Goal: Task Accomplishment & Management: Complete application form

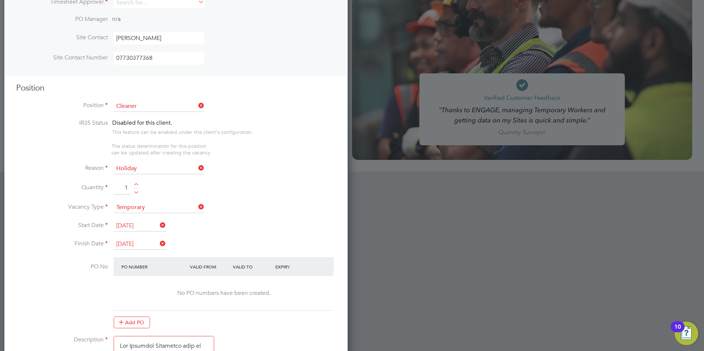
scroll to position [220, 0]
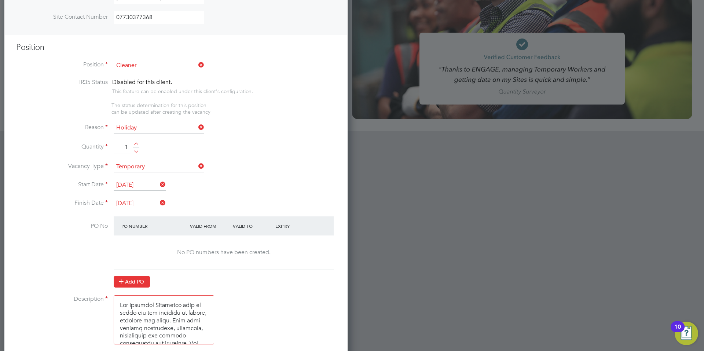
click at [130, 280] on button "Add PO" at bounding box center [132, 282] width 36 height 12
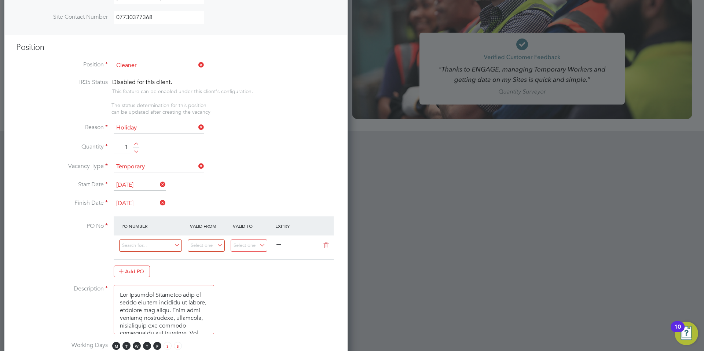
scroll to position [1064, 344]
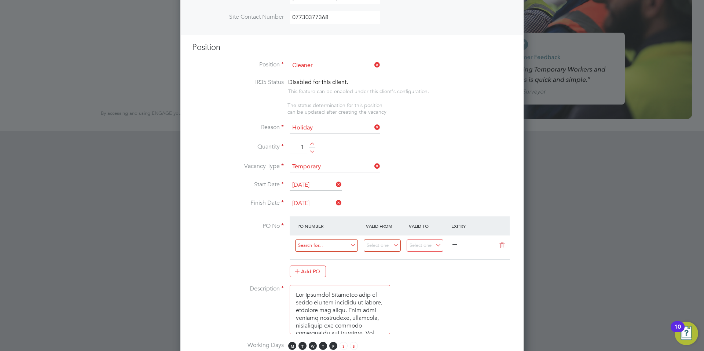
click at [314, 246] on input at bounding box center [326, 245] width 63 height 12
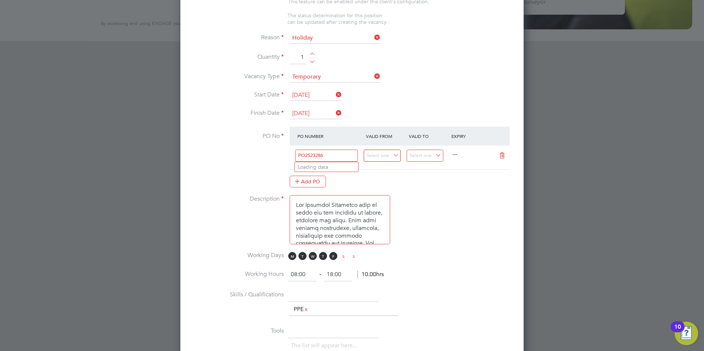
scroll to position [330, 0]
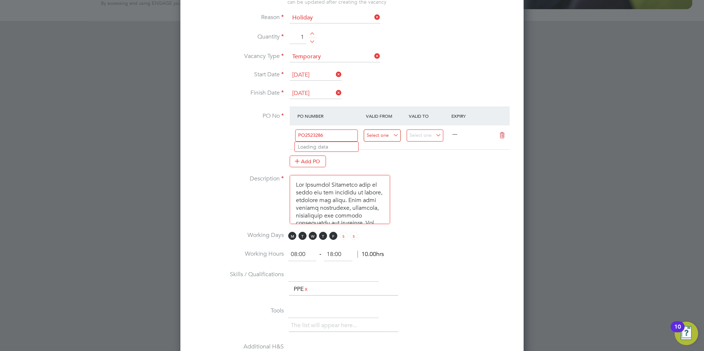
type input "PO2523286"
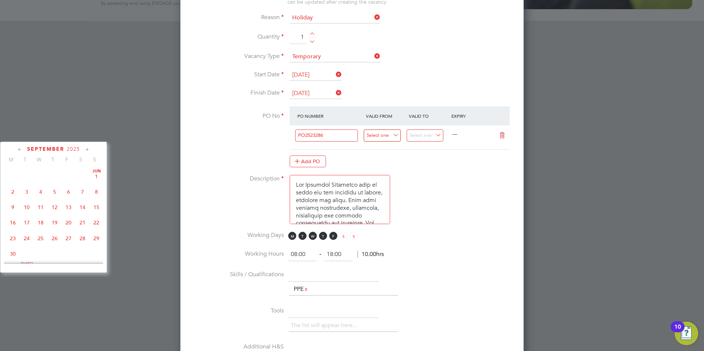
click at [395, 135] on input at bounding box center [382, 135] width 37 height 12
click at [21, 150] on icon at bounding box center [19, 150] width 7 height 8
click at [68, 223] on span "22" at bounding box center [69, 219] width 14 height 14
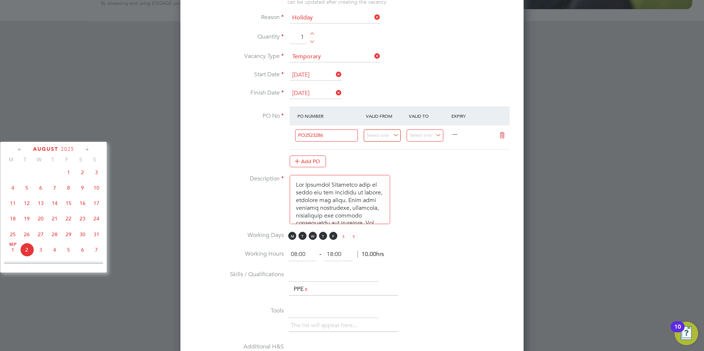
type input "[DATE]"
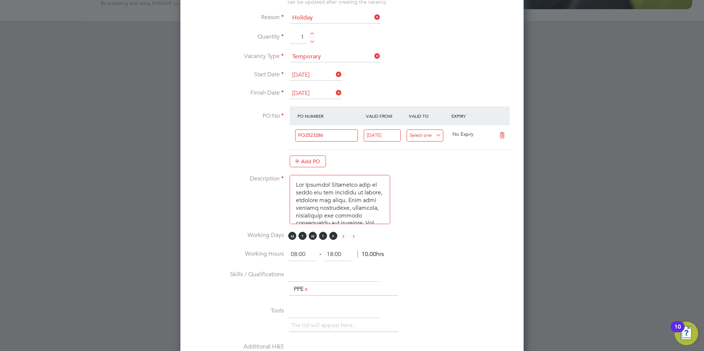
click at [438, 136] on input at bounding box center [425, 135] width 37 height 12
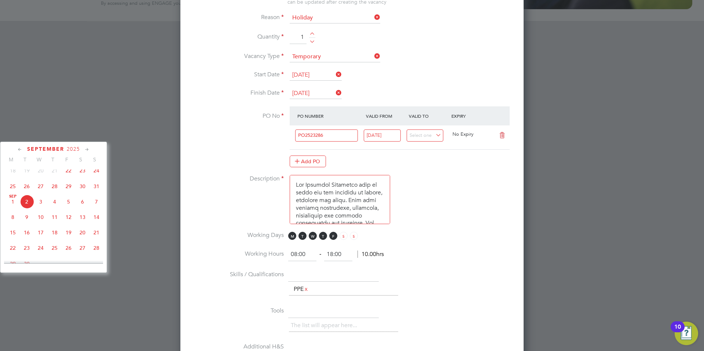
click at [69, 255] on span "26" at bounding box center [69, 248] width 14 height 14
type input "26 Sep 2025"
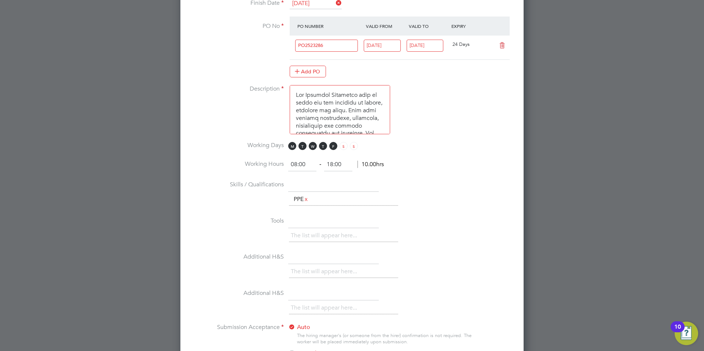
scroll to position [440, 0]
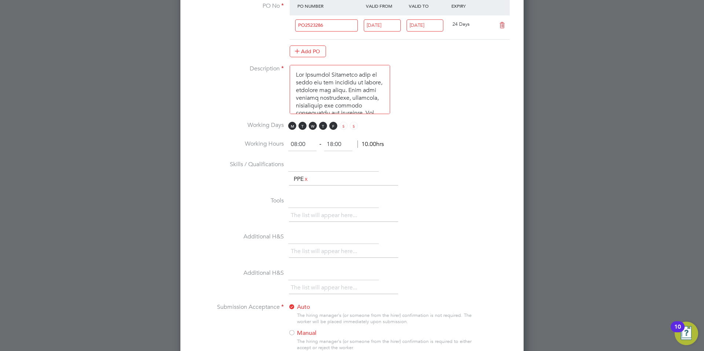
drag, startPoint x: 305, startPoint y: 144, endPoint x: 292, endPoint y: 144, distance: 12.8
click at [292, 144] on input "08:00" at bounding box center [302, 144] width 28 height 13
type input "18:00"
type input "22:00"
click at [427, 173] on div "The list will appear here... PPE x" at bounding box center [400, 180] width 223 height 15
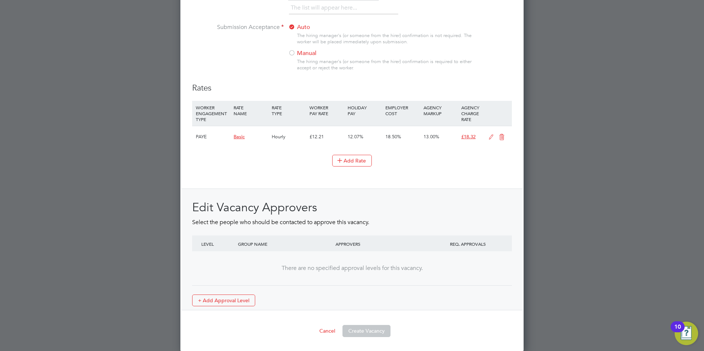
scroll to position [720, 0]
click at [502, 135] on icon at bounding box center [501, 136] width 9 height 6
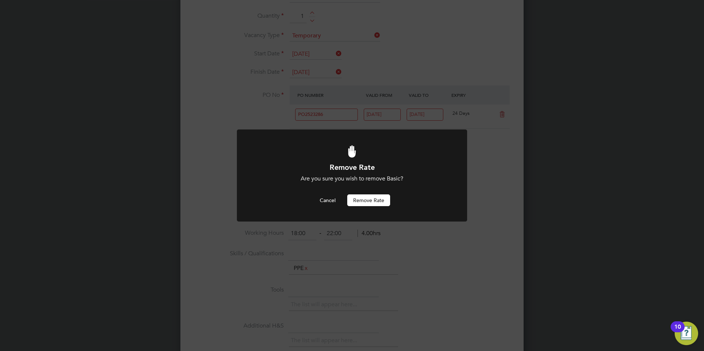
scroll to position [0, 0]
click at [367, 197] on button "Remove rate" at bounding box center [368, 200] width 43 height 12
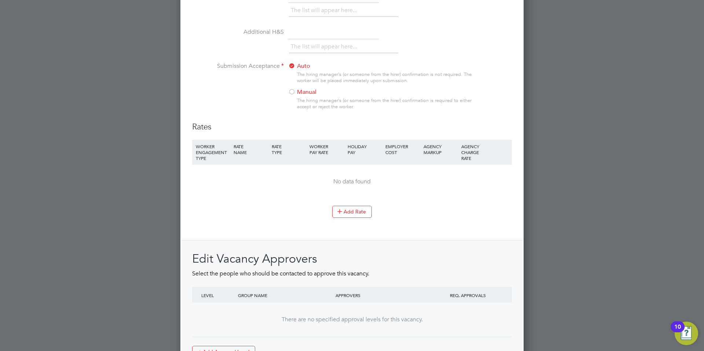
scroll to position [644, 0]
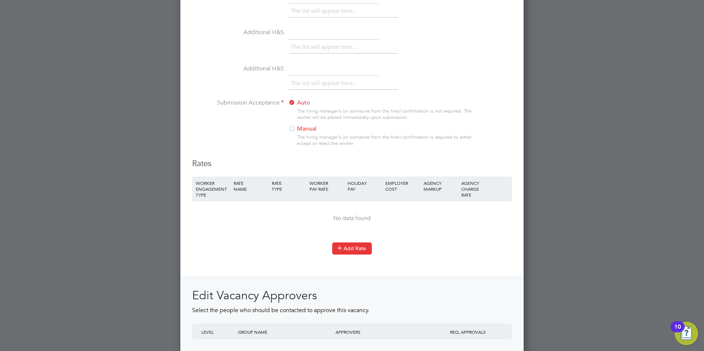
click at [356, 247] on button "Add Rate" at bounding box center [352, 248] width 40 height 12
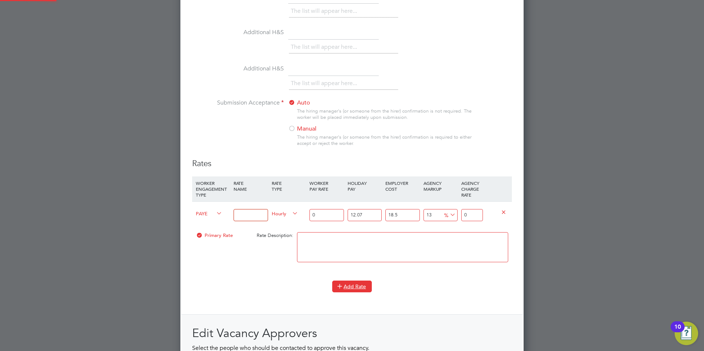
scroll to position [1114, 344]
click at [242, 215] on input at bounding box center [251, 215] width 34 height 12
type input "l"
type input "London Living Wage"
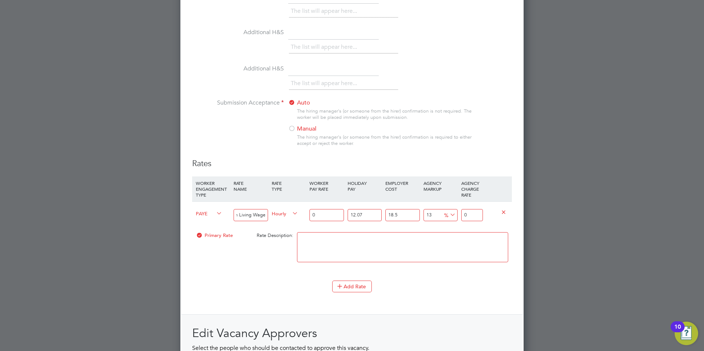
scroll to position [0, 0]
click at [318, 216] on input "0" at bounding box center [326, 215] width 34 height 12
drag, startPoint x: 318, startPoint y: 216, endPoint x: 302, endPoint y: 218, distance: 15.9
click at [302, 218] on div "PAYE London Living Wage Hourly 0 12.07 n/a 18.5 n/a 13 0 % 0" at bounding box center [352, 214] width 320 height 27
type input "1"
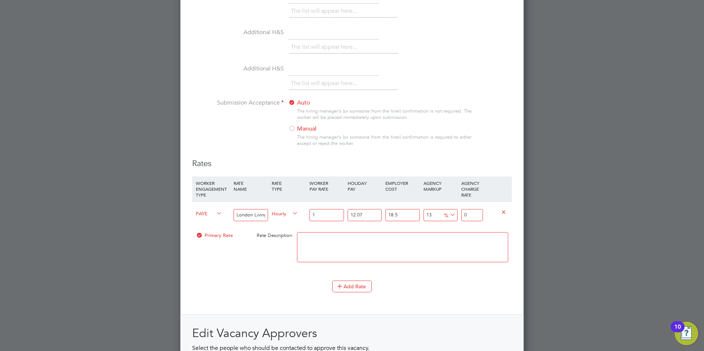
type input "1.500673335"
type input "13"
type input "19.508753355"
type input "13.8"
type input "20.709292023"
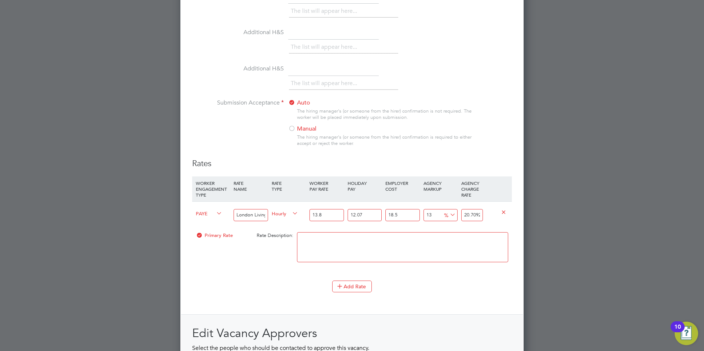
type input "13.85"
type input "20.78432568975"
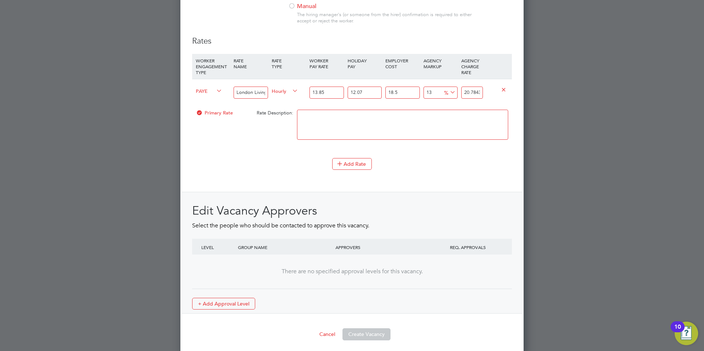
scroll to position [771, 0]
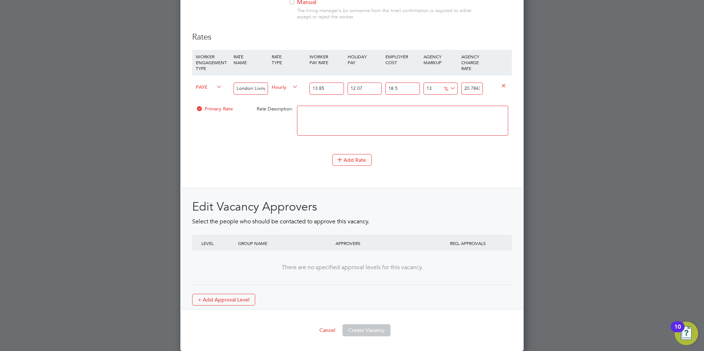
type input "13.85"
click at [309, 115] on textarea at bounding box center [402, 121] width 211 height 30
type textarea "London Living Wage"
click at [323, 268] on div "There are no specified approval levels for this vacancy." at bounding box center [351, 268] width 305 height 8
click at [229, 300] on button "+ Add Approval Level" at bounding box center [223, 300] width 63 height 12
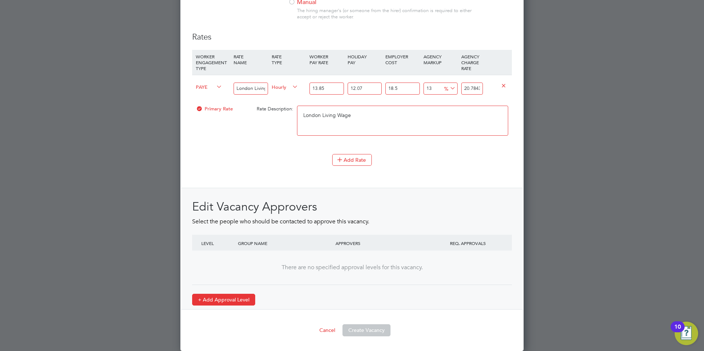
scroll to position [1145, 344]
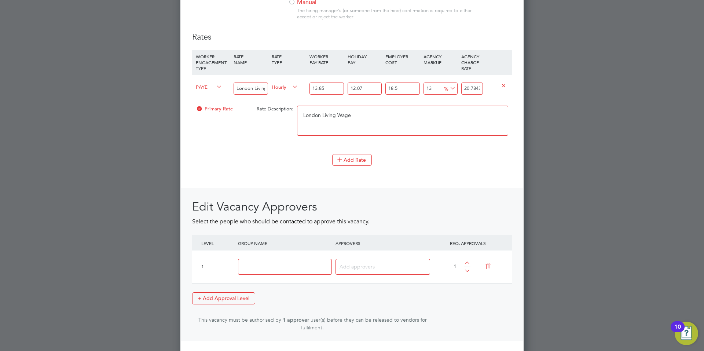
click at [256, 270] on input at bounding box center [285, 267] width 94 height 16
type input "Apleona FM"
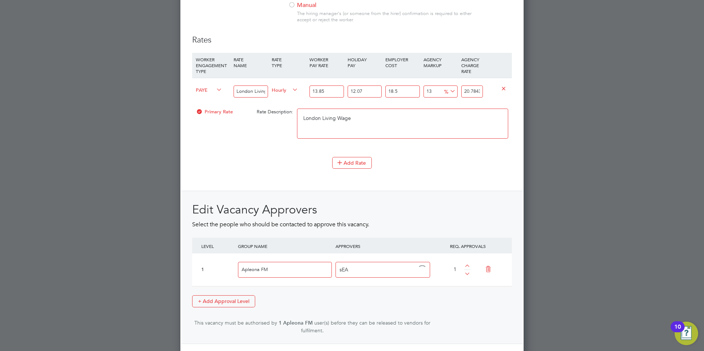
scroll to position [802, 0]
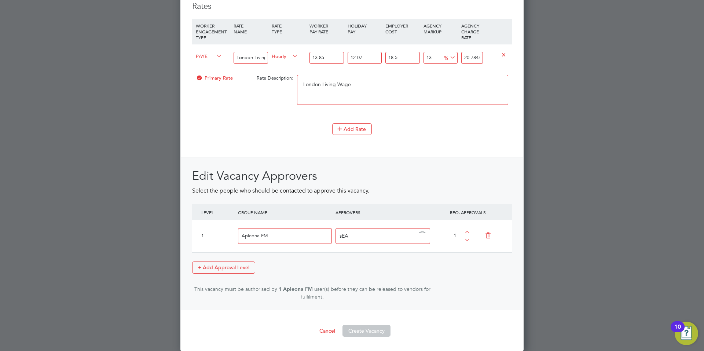
drag, startPoint x: 352, startPoint y: 236, endPoint x: 334, endPoint y: 236, distance: 18.0
click at [334, 236] on div "sEA" at bounding box center [383, 236] width 98 height 26
click at [372, 238] on input "Sean treacy" at bounding box center [363, 236] width 46 height 10
click at [367, 237] on input "Sean treacy" at bounding box center [363, 236] width 46 height 10
click at [356, 236] on input "Sean treacy" at bounding box center [363, 236] width 46 height 10
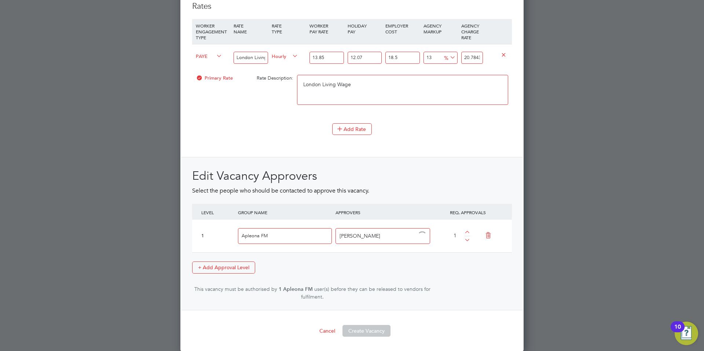
click at [353, 235] on input "Sean treacy" at bounding box center [363, 236] width 46 height 10
type input "[PERSON_NAME]"
click at [393, 236] on div "[PERSON_NAME]" at bounding box center [382, 235] width 95 height 15
click at [363, 332] on button "Create Vacancy" at bounding box center [366, 331] width 48 height 12
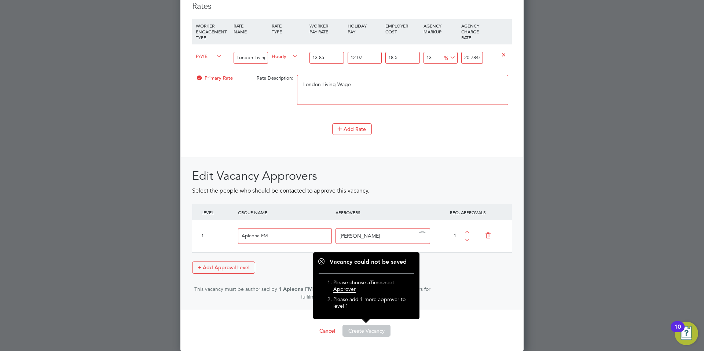
click at [447, 281] on div "Edit Vacancy Approvers Select the people who should be contacted to approve thi…" at bounding box center [352, 234] width 320 height 132
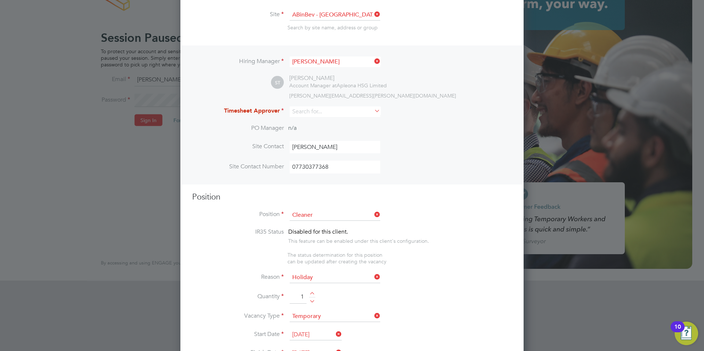
scroll to position [68, 0]
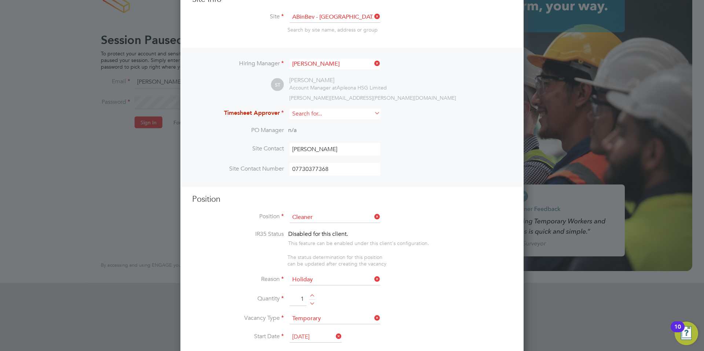
click at [338, 117] on input at bounding box center [335, 114] width 91 height 11
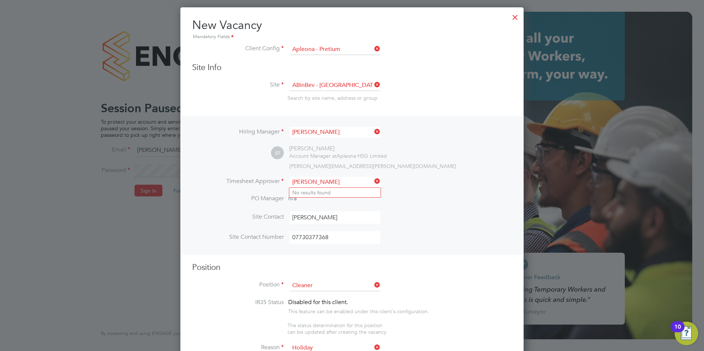
type input "SEAN TREACY"
click at [419, 226] on li "Site Contact Sean Treacy" at bounding box center [352, 221] width 320 height 20
click at [373, 181] on icon at bounding box center [373, 181] width 0 height 10
click at [335, 192] on li "No results found" at bounding box center [334, 193] width 91 height 10
click at [314, 181] on input at bounding box center [335, 182] width 91 height 11
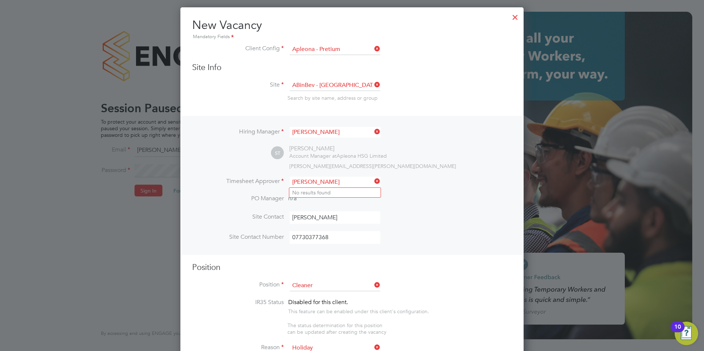
type input "[PERSON_NAME]"
click at [422, 213] on li "Site Contact Sean Treacy" at bounding box center [352, 221] width 320 height 20
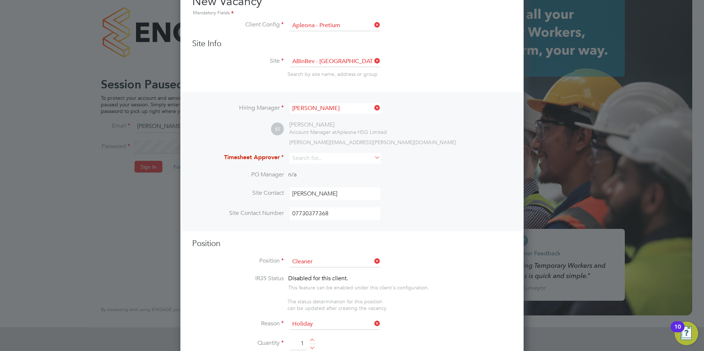
scroll to position [37, 0]
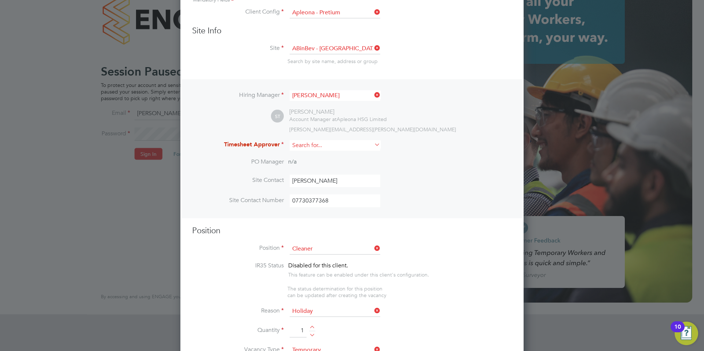
click at [323, 147] on input at bounding box center [335, 145] width 91 height 11
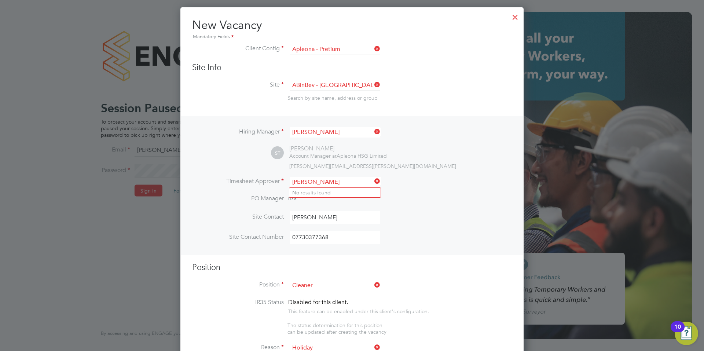
type input "[PERSON_NAME]"
click at [515, 16] on div at bounding box center [515, 15] width 13 height 13
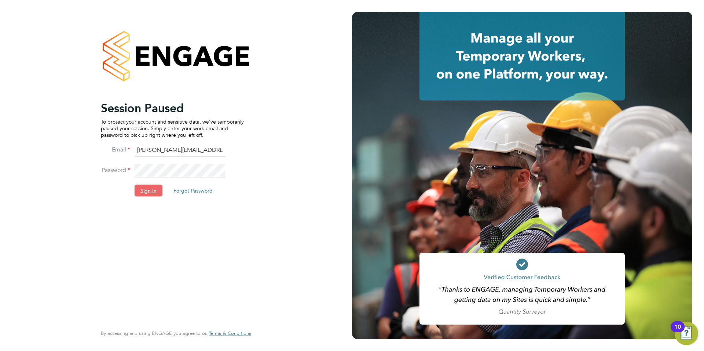
click at [146, 191] on button "Sign In" at bounding box center [149, 190] width 28 height 12
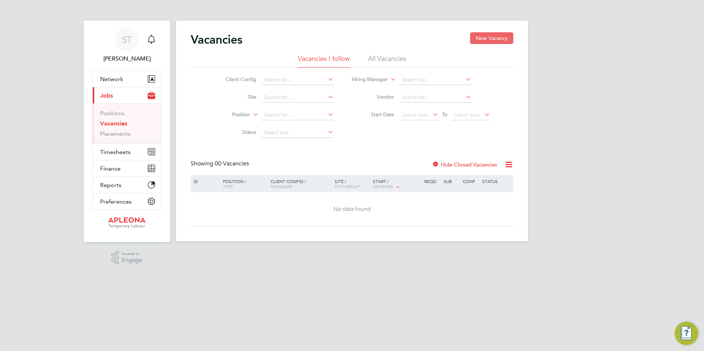
click at [495, 37] on button "New Vacancy" at bounding box center [491, 38] width 43 height 12
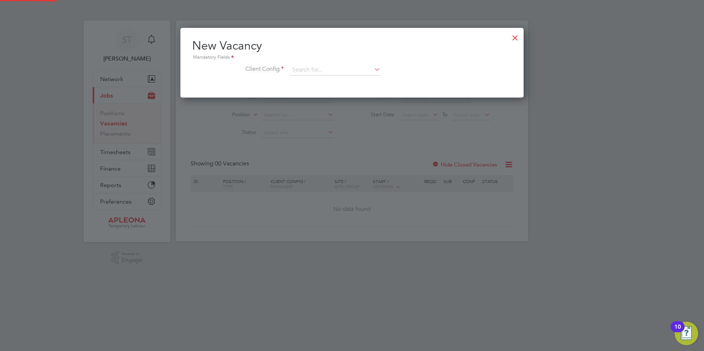
scroll to position [70, 344]
click at [346, 74] on input at bounding box center [335, 70] width 91 height 11
click at [334, 81] on li "Apleona - Pretium" at bounding box center [334, 81] width 91 height 10
type input "Apleona - Pretium"
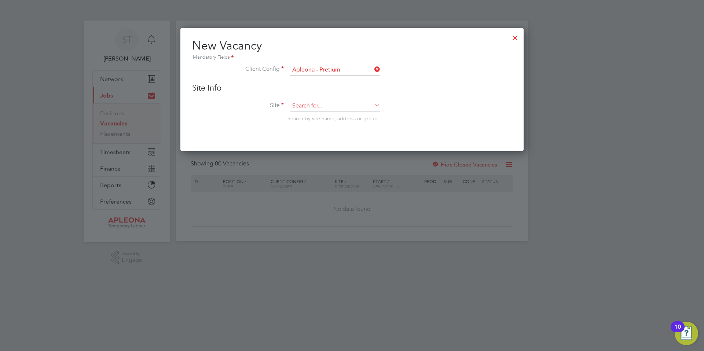
click at [338, 108] on input at bounding box center [335, 105] width 91 height 11
click at [338, 124] on li "ABinBev - [GEOGRAPHIC_DATA]" at bounding box center [346, 126] width 115 height 10
type input "ABinBev - [GEOGRAPHIC_DATA]"
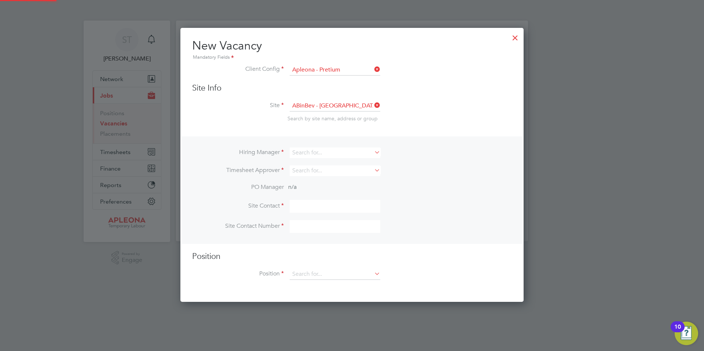
scroll to position [275, 344]
click at [331, 153] on input at bounding box center [335, 152] width 91 height 11
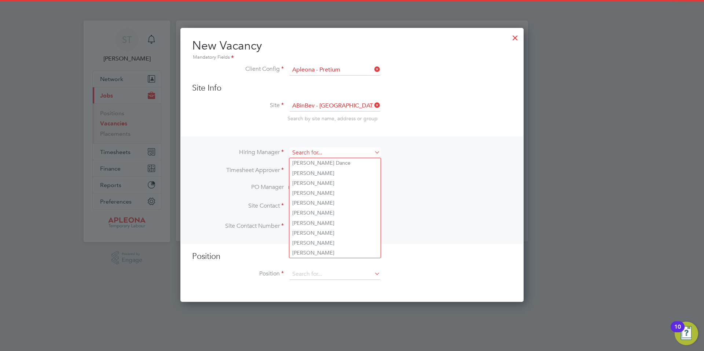
type input "d"
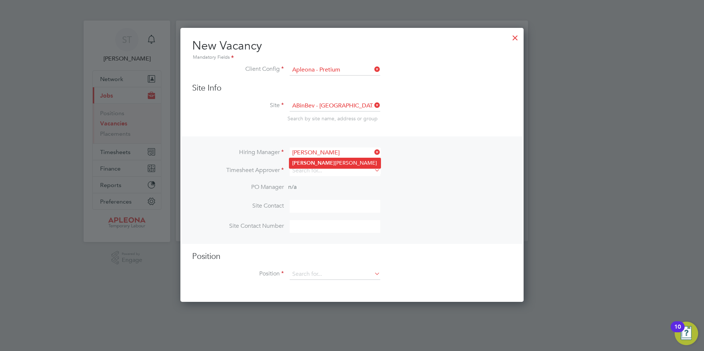
click at [315, 161] on li "[PERSON_NAME]" at bounding box center [334, 163] width 91 height 10
type input "[PERSON_NAME]"
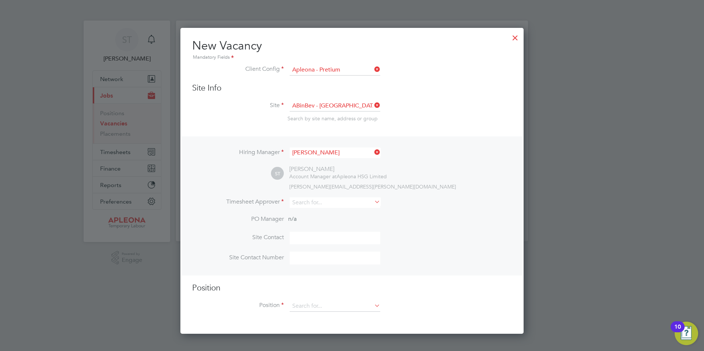
scroll to position [307, 344]
click at [315, 203] on input at bounding box center [335, 202] width 91 height 11
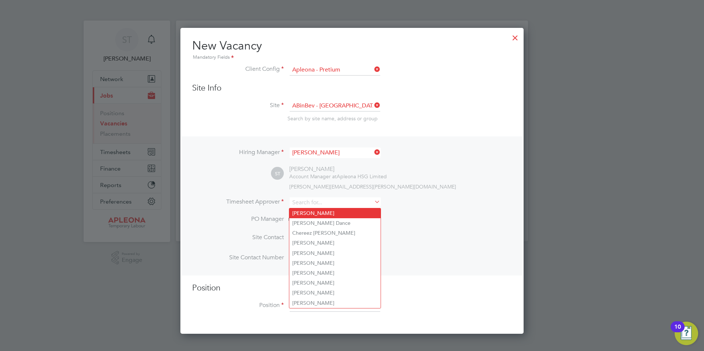
type input "[PERSON_NAME]"
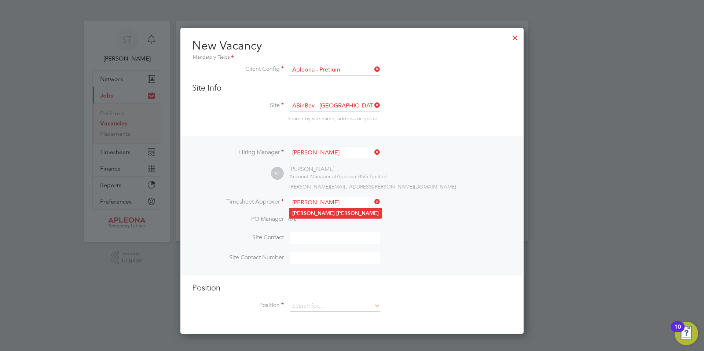
click at [305, 212] on li "[PERSON_NAME]" at bounding box center [335, 213] width 92 height 10
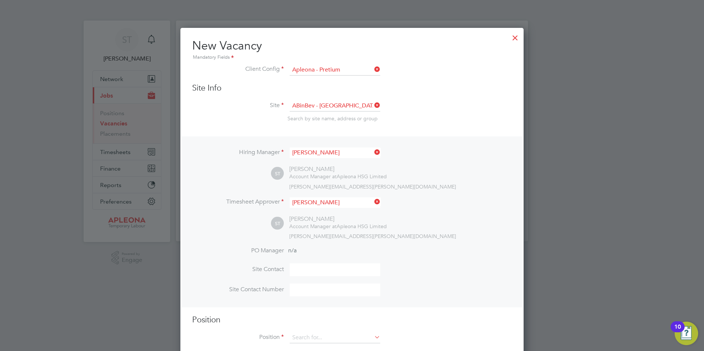
scroll to position [15, 0]
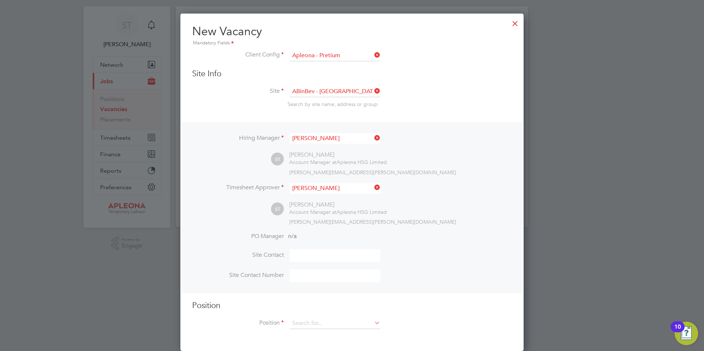
click at [304, 256] on input at bounding box center [335, 255] width 91 height 13
type input "[PERSON_NAME]"
click at [301, 275] on input at bounding box center [335, 275] width 91 height 13
type input "0770377368"
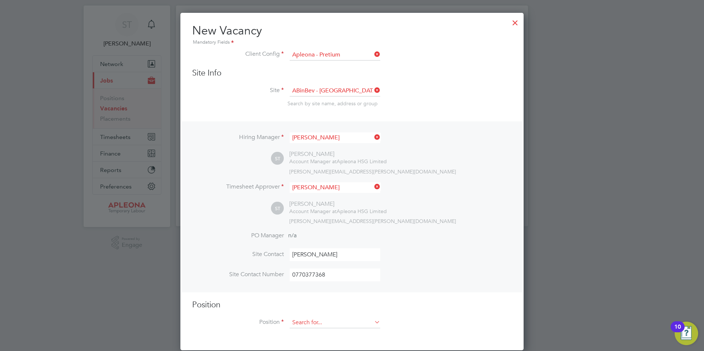
click at [323, 321] on input at bounding box center [335, 322] width 91 height 11
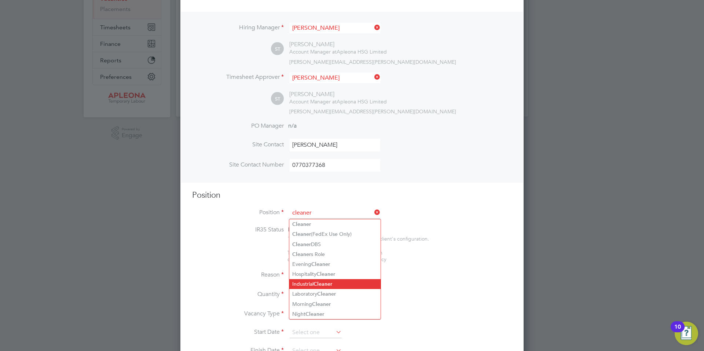
scroll to position [125, 0]
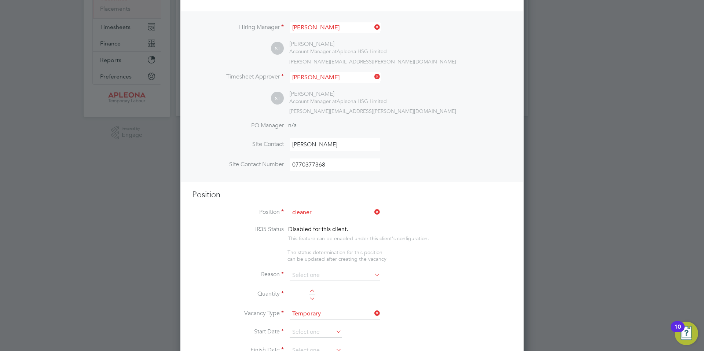
click at [300, 222] on b "Cleaner" at bounding box center [301, 224] width 19 height 6
type input "Cleaner"
type textarea "Lor Ipsumdol Sitametco adip el seddo eiu tem incididu ut labore, etdolore mag a…"
click at [315, 276] on input at bounding box center [335, 275] width 91 height 11
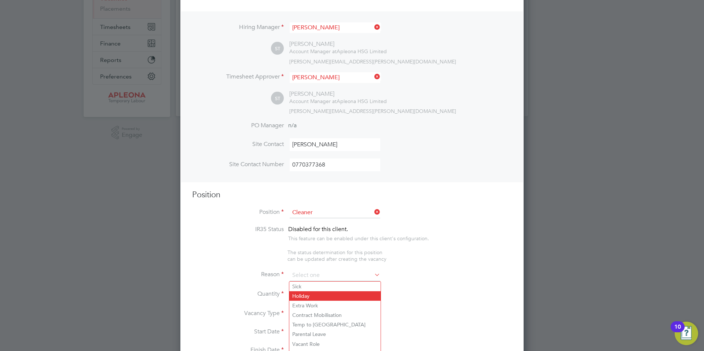
click at [299, 295] on li "Holiday" at bounding box center [334, 296] width 91 height 10
type input "Holiday"
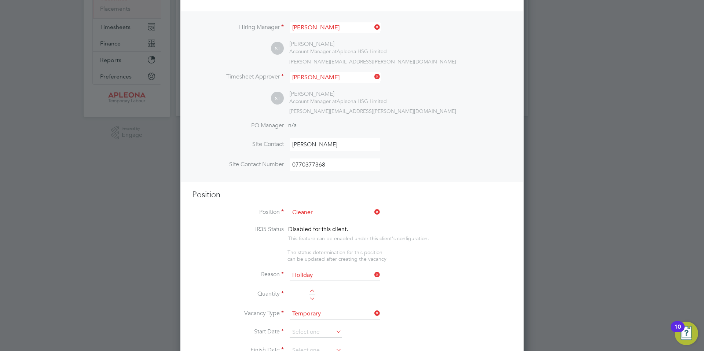
click at [313, 291] on div at bounding box center [312, 291] width 6 height 5
type input "1"
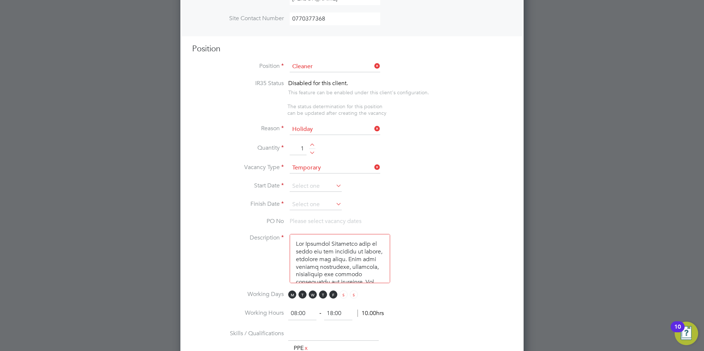
scroll to position [272, 0]
click at [304, 186] on input at bounding box center [316, 185] width 52 height 11
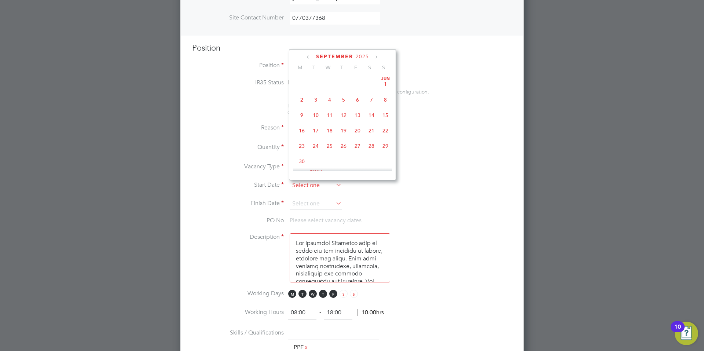
scroll to position [222, 0]
click at [308, 55] on icon at bounding box center [308, 57] width 7 height 8
click at [358, 131] on span "22" at bounding box center [358, 127] width 14 height 14
type input "[DATE]"
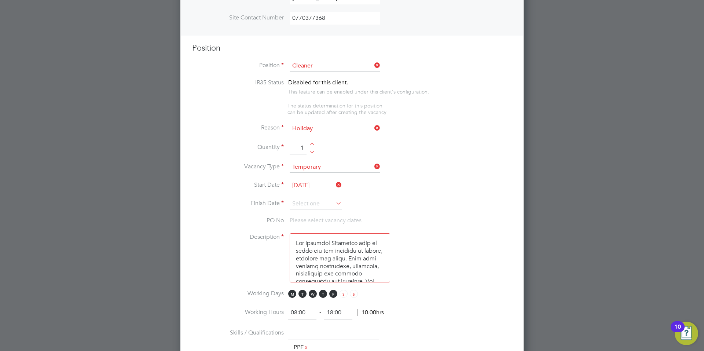
click at [334, 203] on icon at bounding box center [334, 203] width 0 height 10
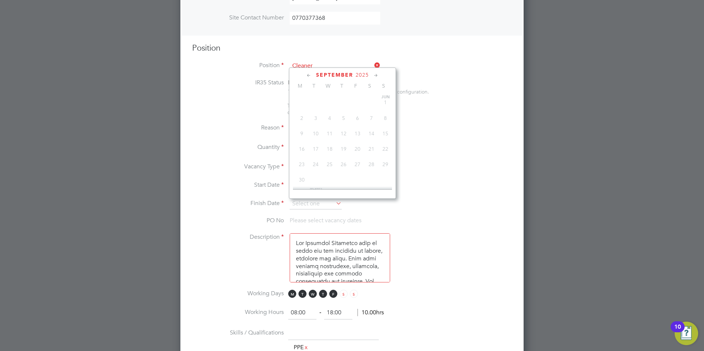
scroll to position [222, 0]
click at [343, 179] on span "25" at bounding box center [344, 174] width 14 height 14
type input "[DATE]"
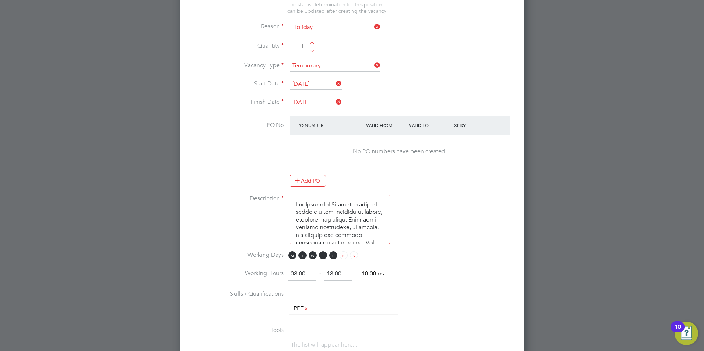
scroll to position [382, 0]
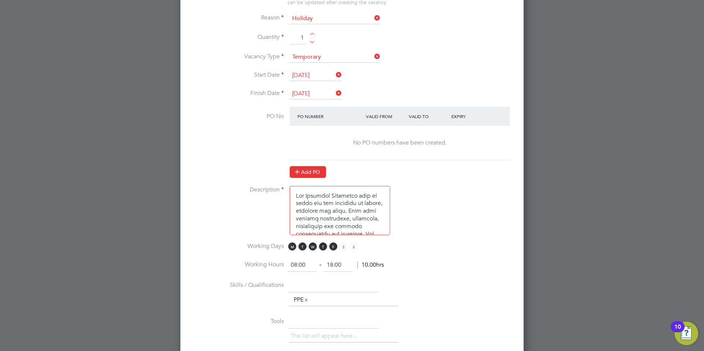
click at [312, 171] on button "Add PO" at bounding box center [308, 172] width 36 height 12
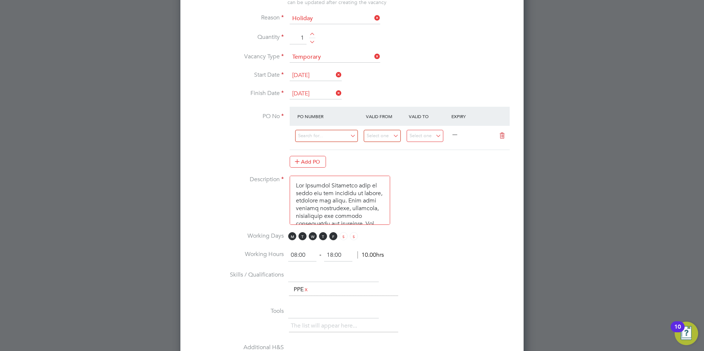
scroll to position [1096, 344]
click at [319, 136] on input at bounding box center [326, 136] width 63 height 12
type input "PO2523286"
click at [330, 157] on li "Use "PO2523286"" at bounding box center [326, 157] width 63 height 10
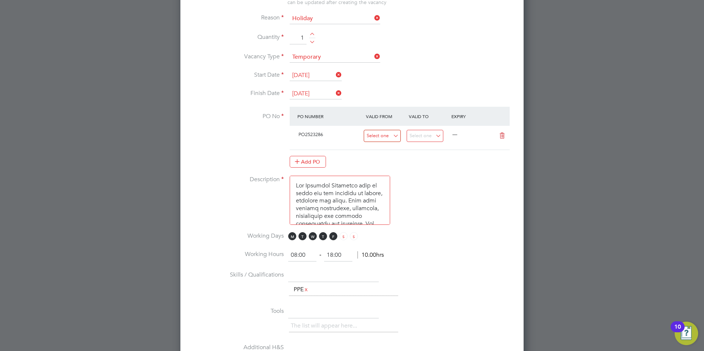
click at [395, 134] on input at bounding box center [382, 136] width 37 height 12
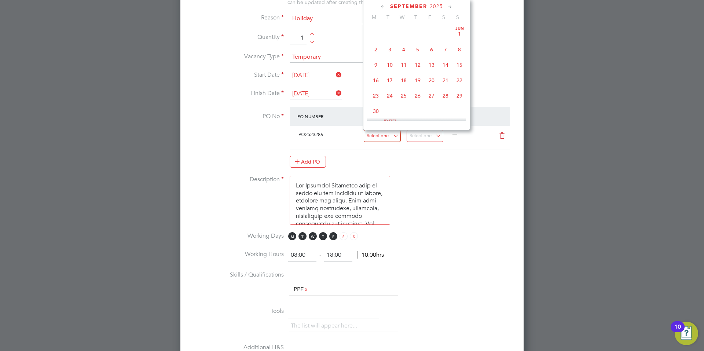
scroll to position [222, 0]
click at [432, 32] on span "22" at bounding box center [432, 28] width 14 height 14
type input "[DATE]"
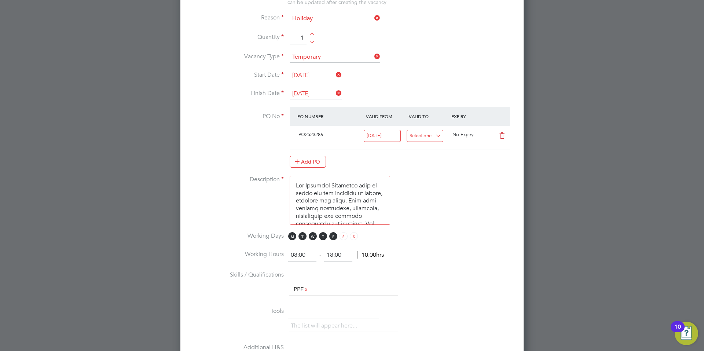
click at [439, 137] on input at bounding box center [425, 136] width 37 height 12
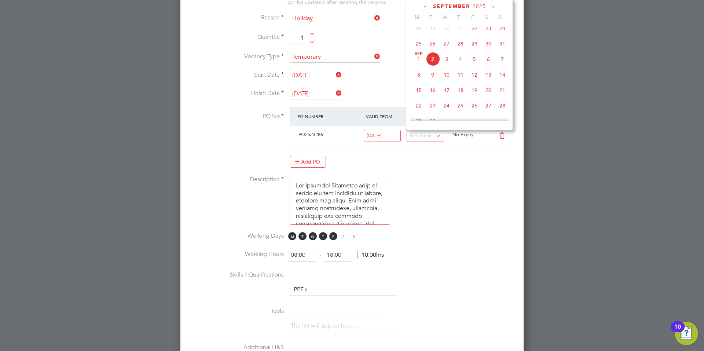
click at [460, 109] on span "25" at bounding box center [461, 106] width 14 height 14
type input "[DATE]"
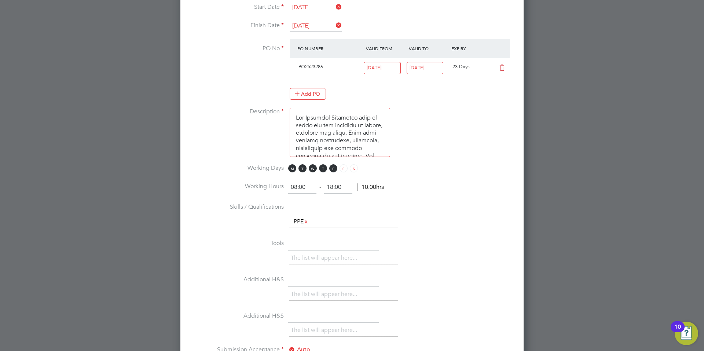
scroll to position [455, 0]
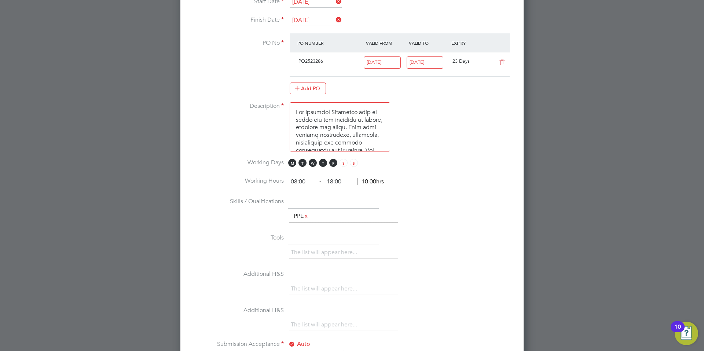
drag, startPoint x: 308, startPoint y: 182, endPoint x: 288, endPoint y: 183, distance: 20.2
click at [288, 183] on li "Working Hours 08:00 ‐ 18:00 10.00hrs" at bounding box center [352, 185] width 320 height 21
type input "18:00"
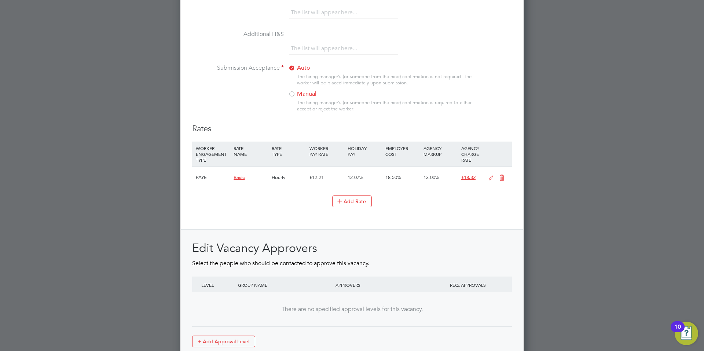
scroll to position [748, 0]
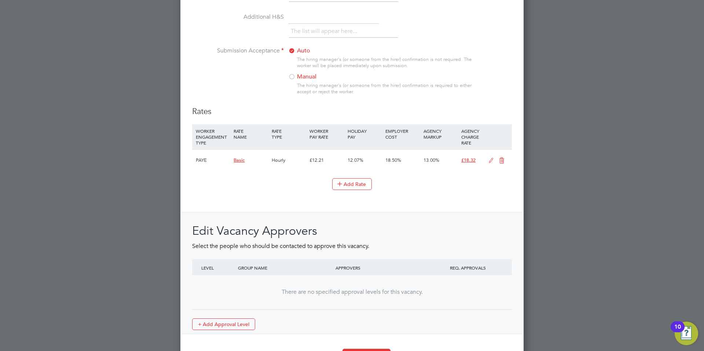
type input "22:00"
click at [502, 161] on icon at bounding box center [501, 161] width 9 height 6
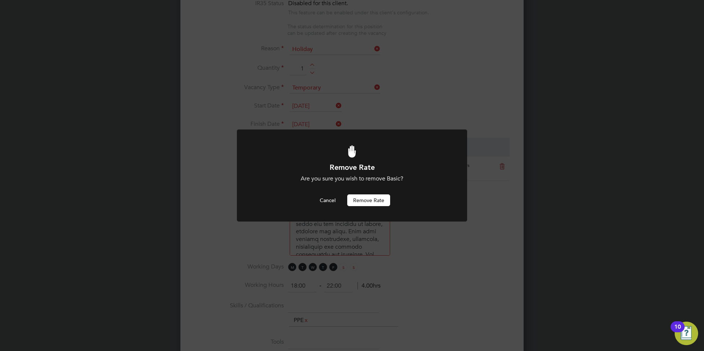
click at [363, 200] on button "Remove rate" at bounding box center [368, 200] width 43 height 12
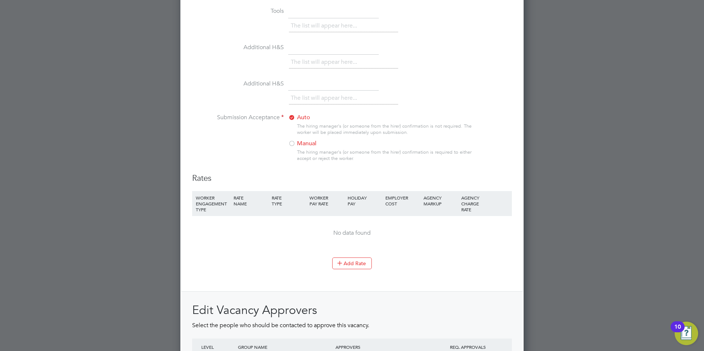
scroll to position [718, 0]
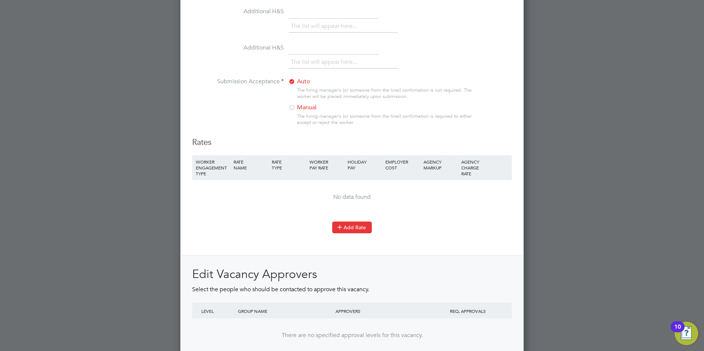
click at [351, 228] on button "Add Rate" at bounding box center [352, 227] width 40 height 12
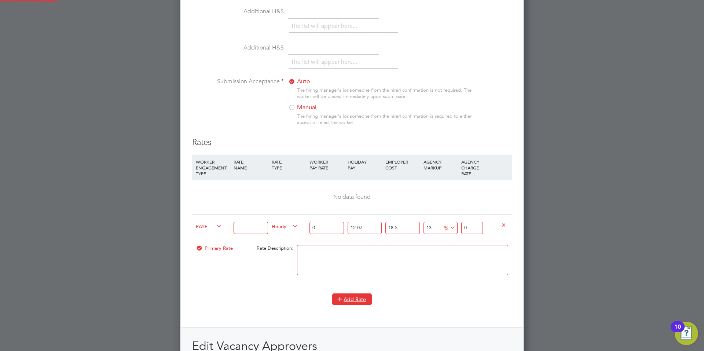
scroll to position [1147, 344]
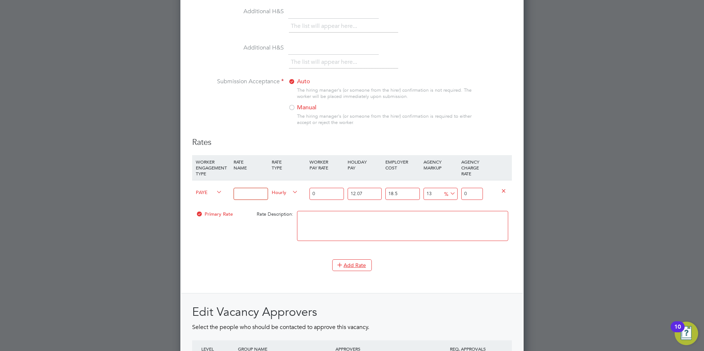
click at [247, 192] on input at bounding box center [251, 194] width 34 height 12
type input "l"
type input "London Living Wage"
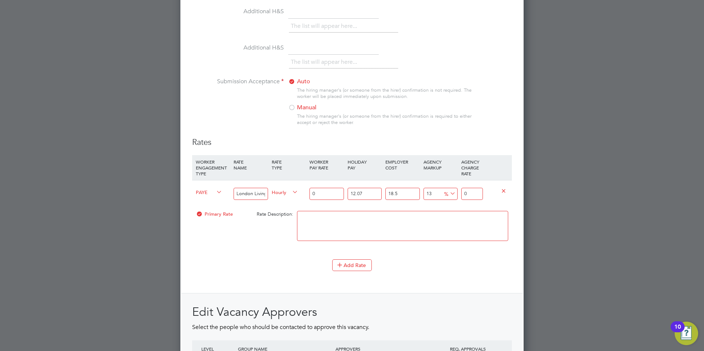
drag, startPoint x: 323, startPoint y: 192, endPoint x: 304, endPoint y: 192, distance: 19.1
click at [304, 192] on div "PAYE London Living Wage Hourly 0 12.07 n/a 18.5 n/a 13 0 % 0" at bounding box center [352, 193] width 320 height 27
type input "1"
type input "1.500673335"
type input "13"
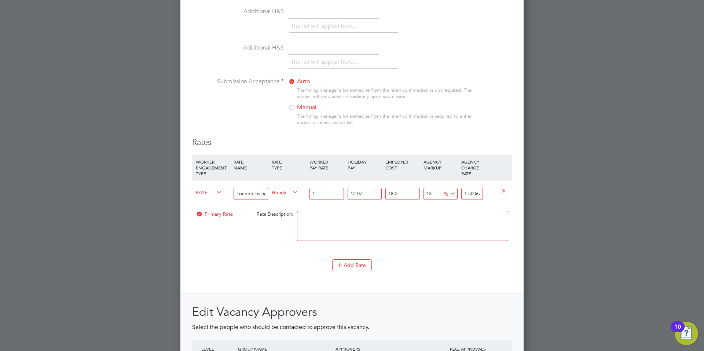
type input "19.508753355"
type input "13.8"
type input "20.709292023"
type input "13.85"
type input "20.78432568975"
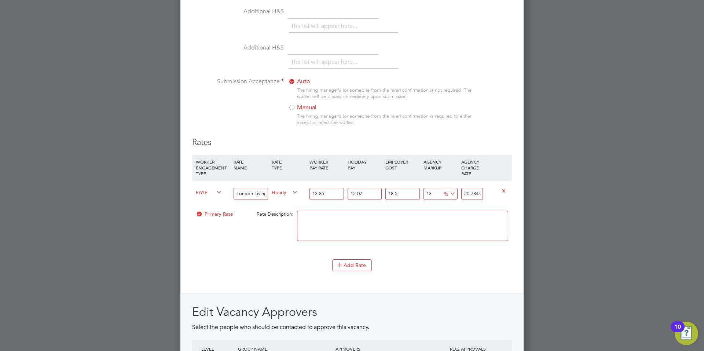
type input "13.85"
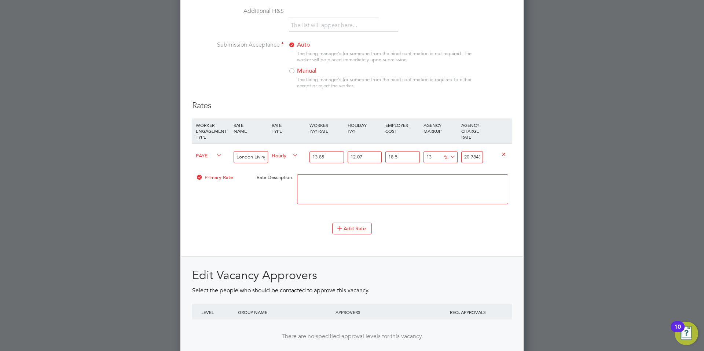
scroll to position [823, 0]
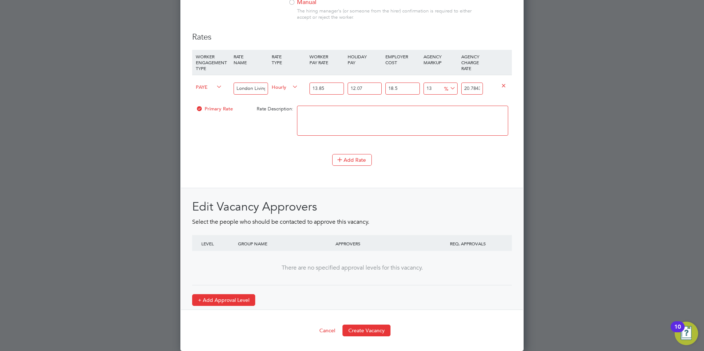
click at [236, 297] on button "+ Add Approval Level" at bounding box center [223, 300] width 63 height 12
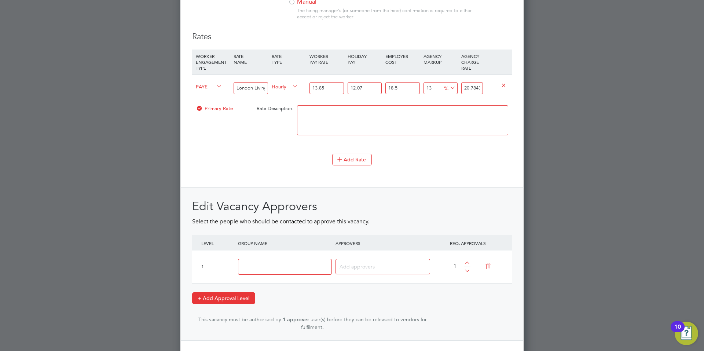
scroll to position [1177, 344]
click at [264, 265] on input at bounding box center [285, 267] width 94 height 16
type input "Apleona FM"
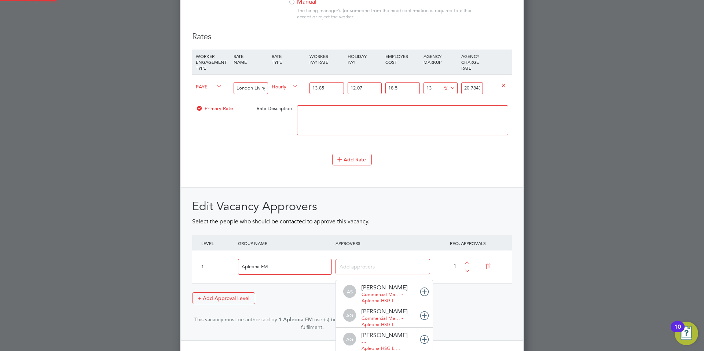
scroll to position [8, 52]
type input "[PERSON_NAME]"
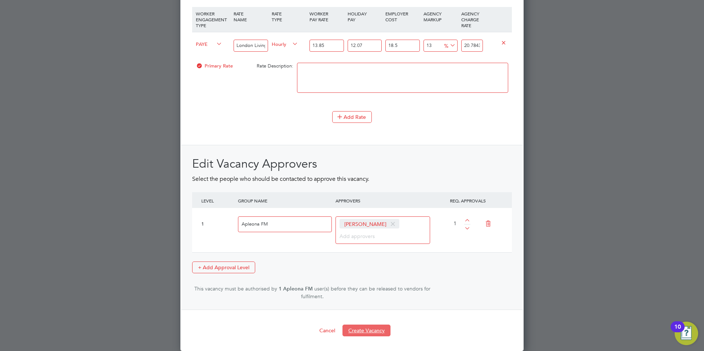
click at [367, 328] on button "Create Vacancy" at bounding box center [366, 330] width 48 height 12
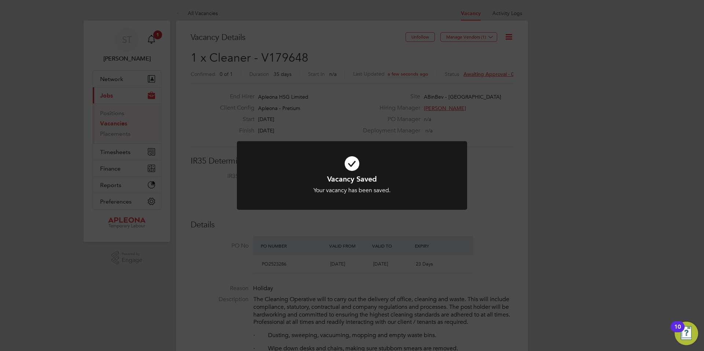
click at [491, 37] on div "Vacancy Saved Your vacancy has been saved. Cancel Okay" at bounding box center [352, 175] width 704 height 351
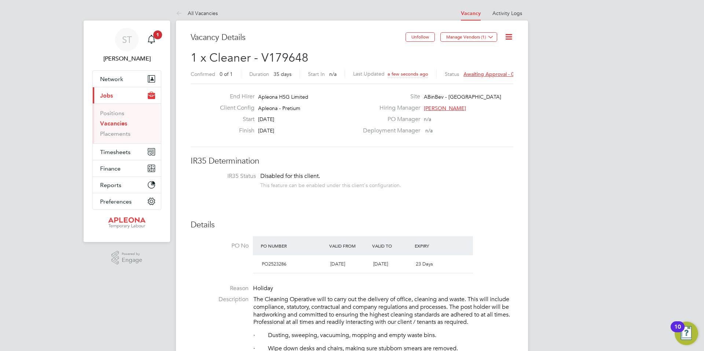
click at [491, 37] on icon at bounding box center [490, 36] width 5 height 5
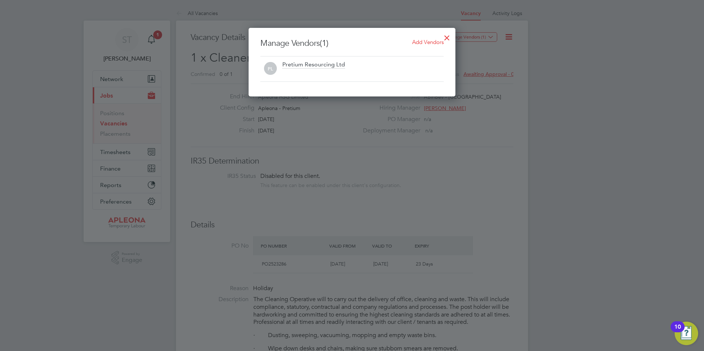
click at [425, 42] on span "Add Vendors" at bounding box center [428, 41] width 32 height 7
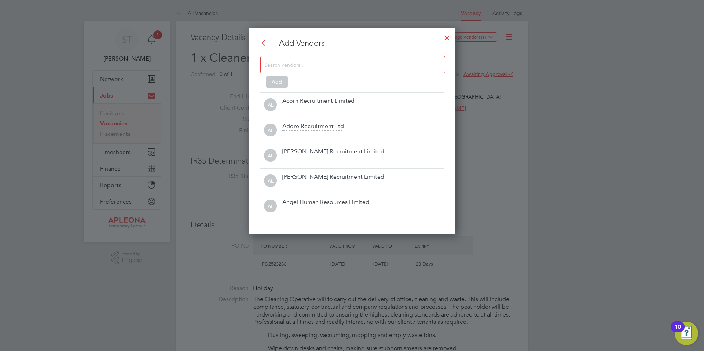
click at [312, 64] on input at bounding box center [346, 65] width 165 height 10
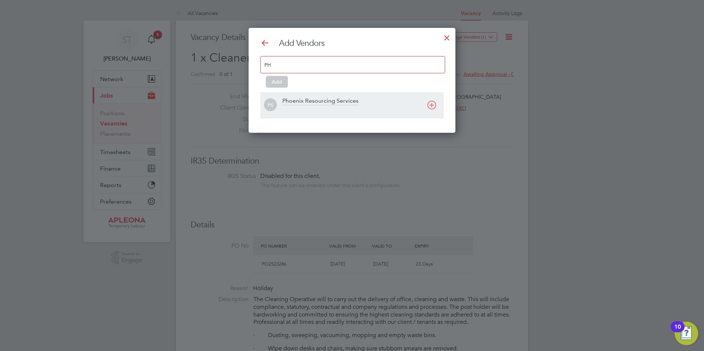
type input "PH"
click at [299, 101] on div "Phoenix Resourcing Services" at bounding box center [320, 101] width 76 height 8
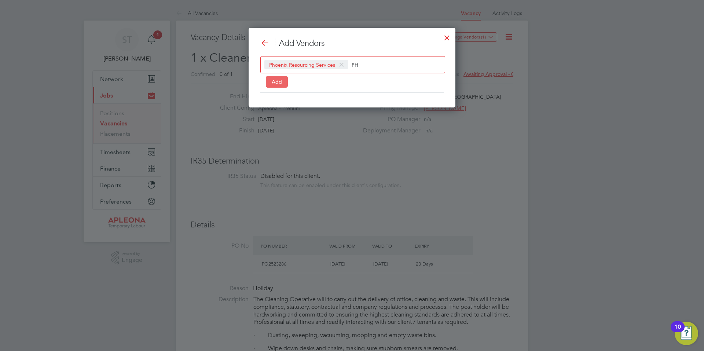
click at [279, 81] on button "Add" at bounding box center [277, 82] width 22 height 12
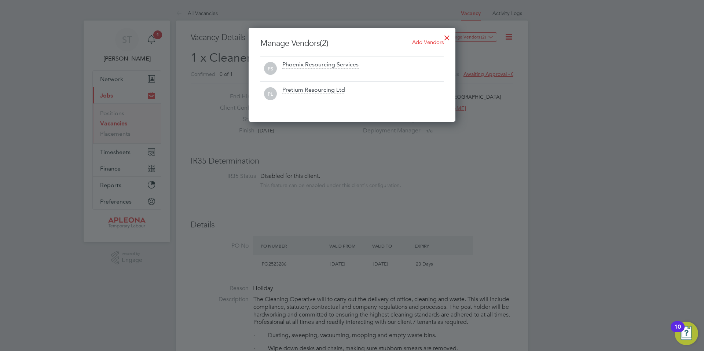
click at [506, 151] on div at bounding box center [352, 175] width 704 height 351
click at [446, 35] on div at bounding box center [446, 35] width 13 height 13
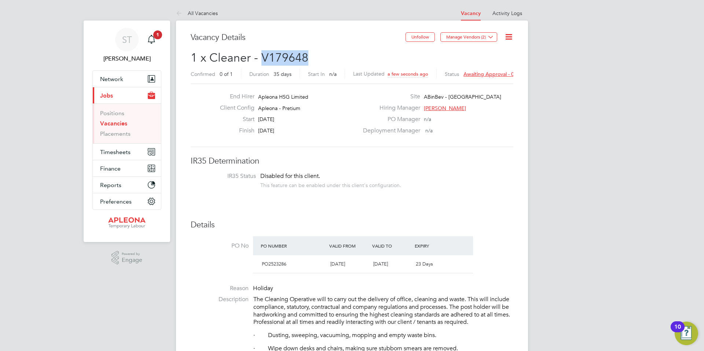
drag, startPoint x: 308, startPoint y: 53, endPoint x: 263, endPoint y: 58, distance: 46.1
click at [263, 58] on h2 "1 x Cleaner - V179648 Confirmed 0 of 1 Duration 35 days Start In n/a Last Updat…" at bounding box center [352, 65] width 323 height 31
copy span "V179648"
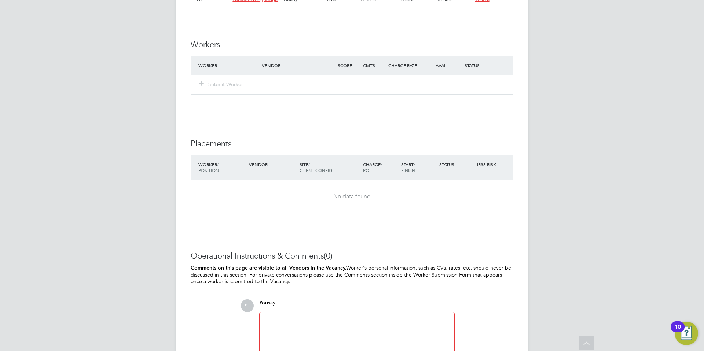
scroll to position [741, 0]
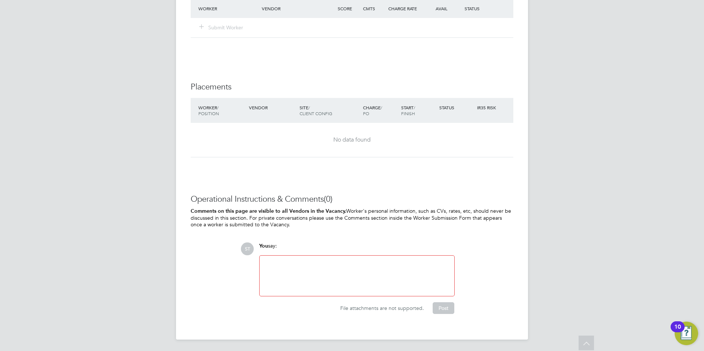
click at [331, 269] on div at bounding box center [357, 276] width 186 height 32
click at [440, 308] on button "Post" at bounding box center [444, 308] width 22 height 12
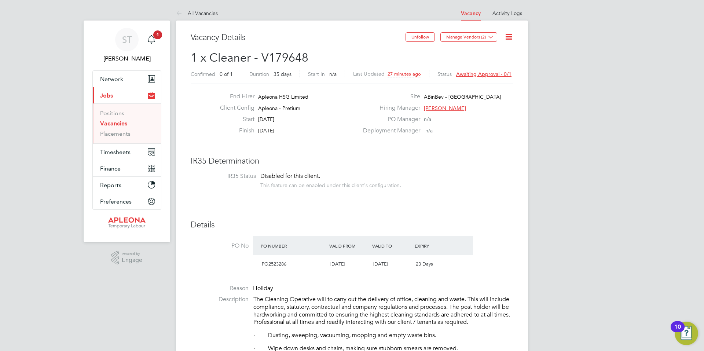
click at [487, 74] on span "Awaiting approval - 0/1" at bounding box center [483, 74] width 55 height 7
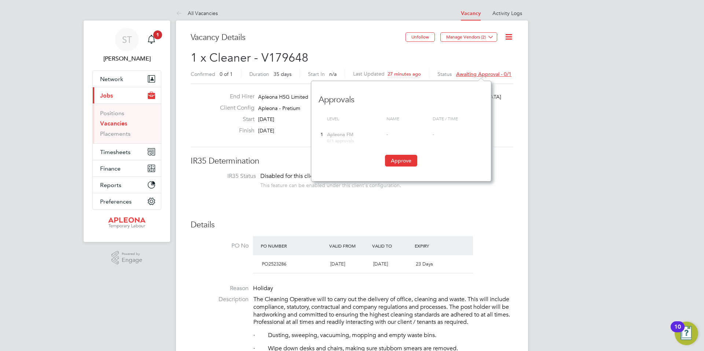
scroll to position [100, 180]
click at [406, 160] on button "Approve" at bounding box center [401, 161] width 32 height 12
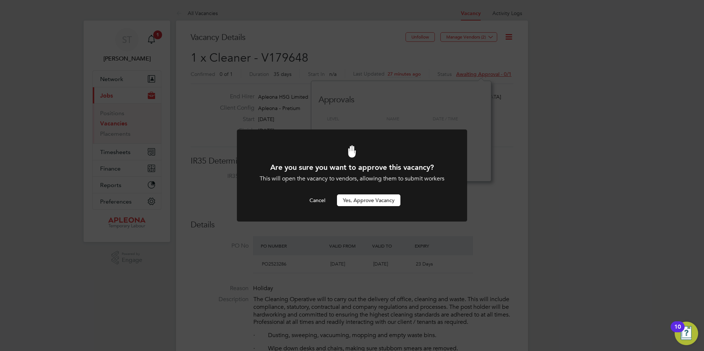
click at [378, 201] on button "Yes, Approve Vacancy" at bounding box center [368, 200] width 63 height 12
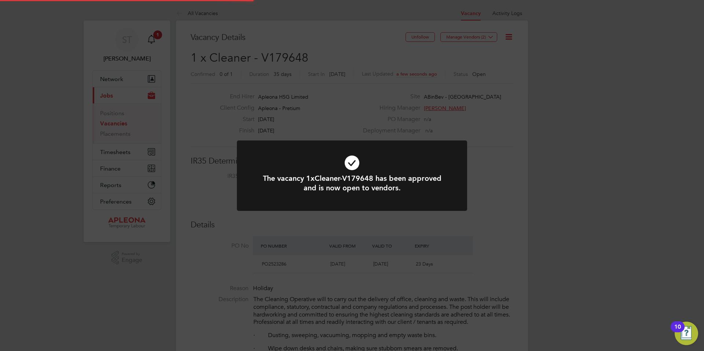
scroll to position [22, 51]
click at [582, 197] on div "The vacancy 1xCleaner-V179648 has been approved and is now open to vendors. Can…" at bounding box center [352, 175] width 704 height 351
